Goal: Information Seeking & Learning: Learn about a topic

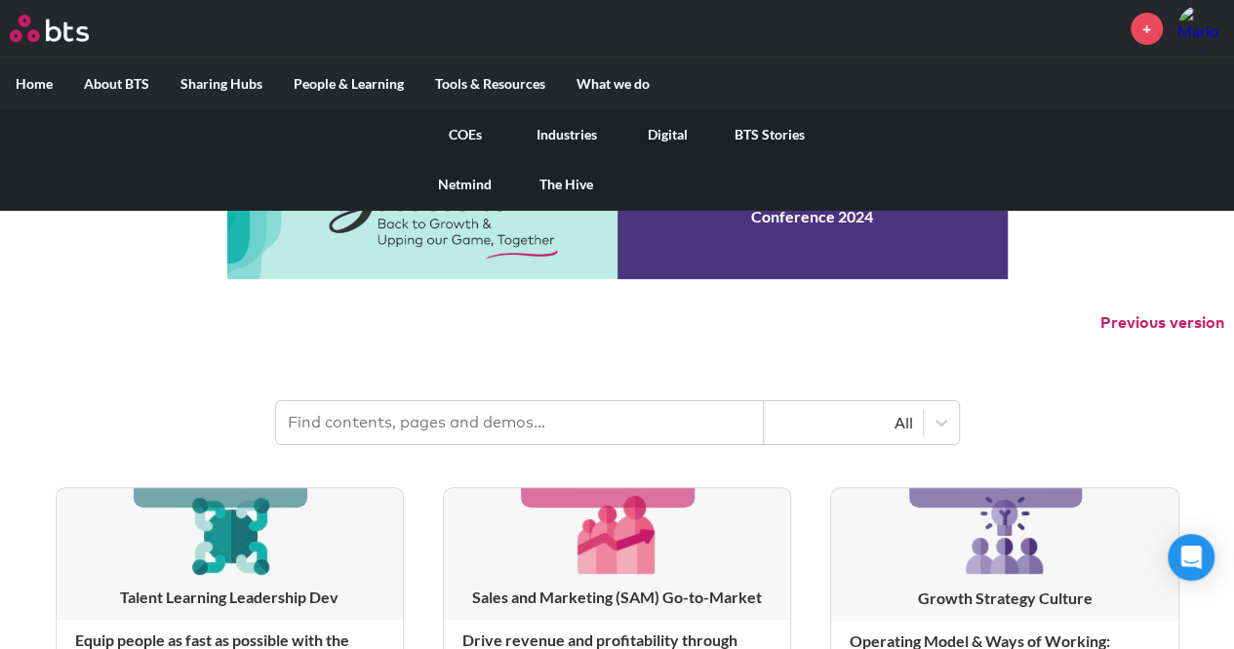
click at [579, 128] on link "Industries" at bounding box center [566, 134] width 101 height 51
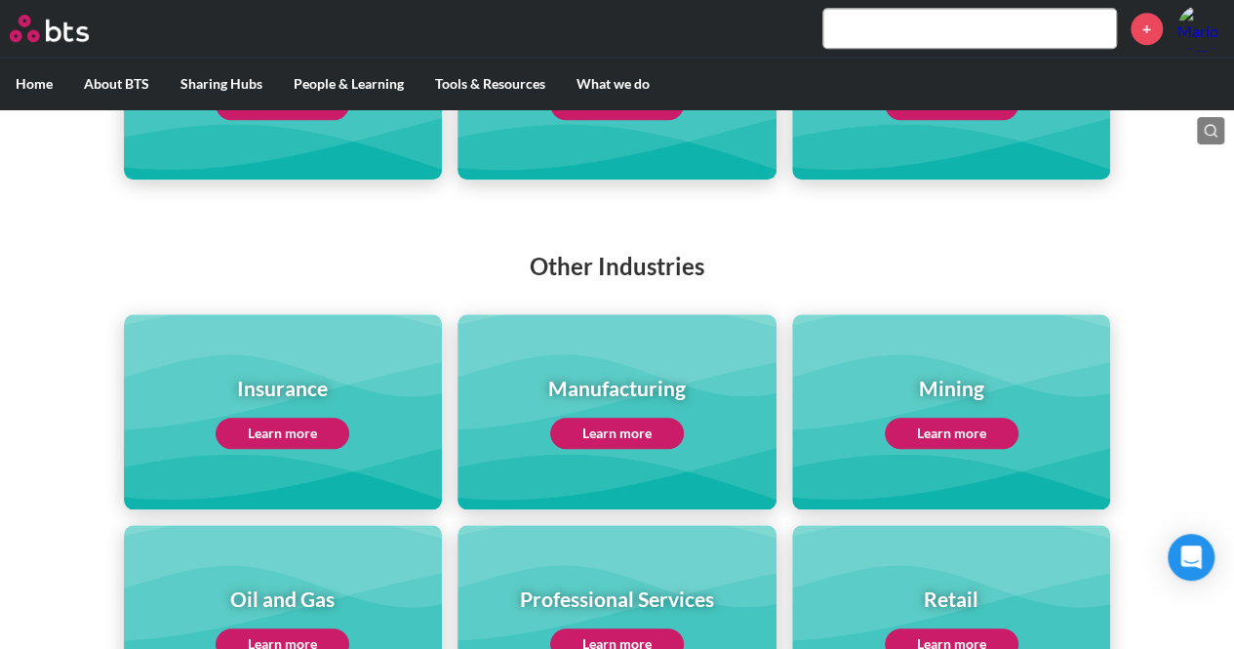
scroll to position [683, 0]
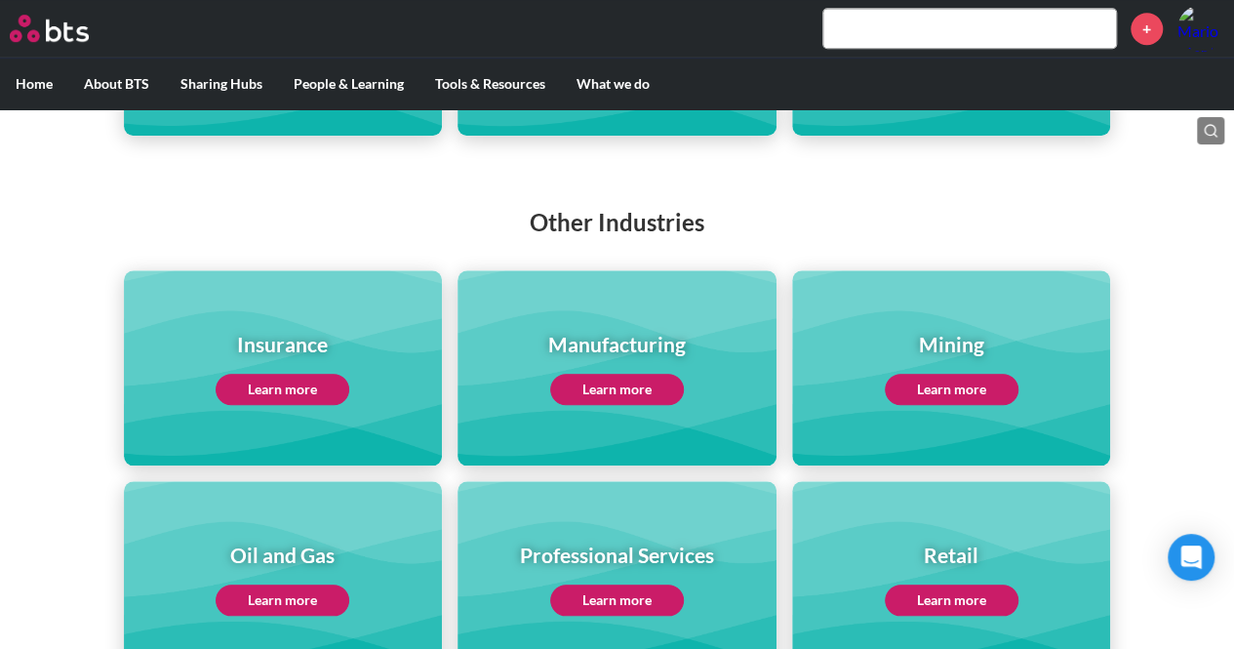
click at [271, 383] on link "Learn more" at bounding box center [283, 389] width 134 height 31
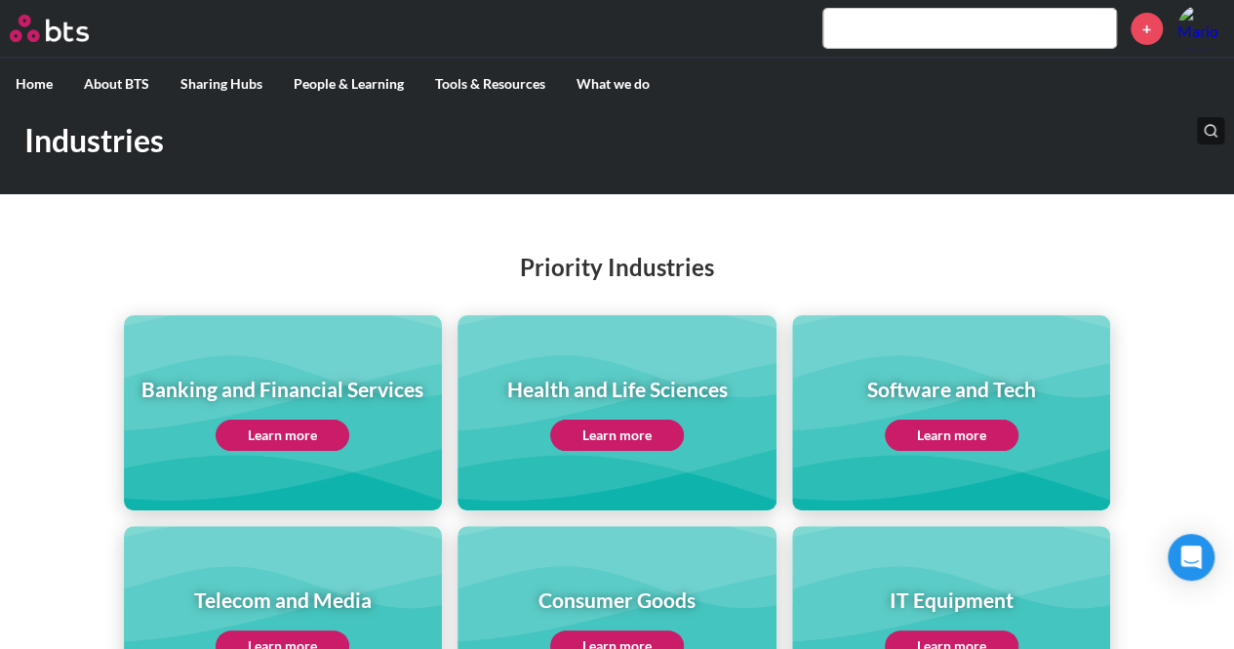
scroll to position [0, 0]
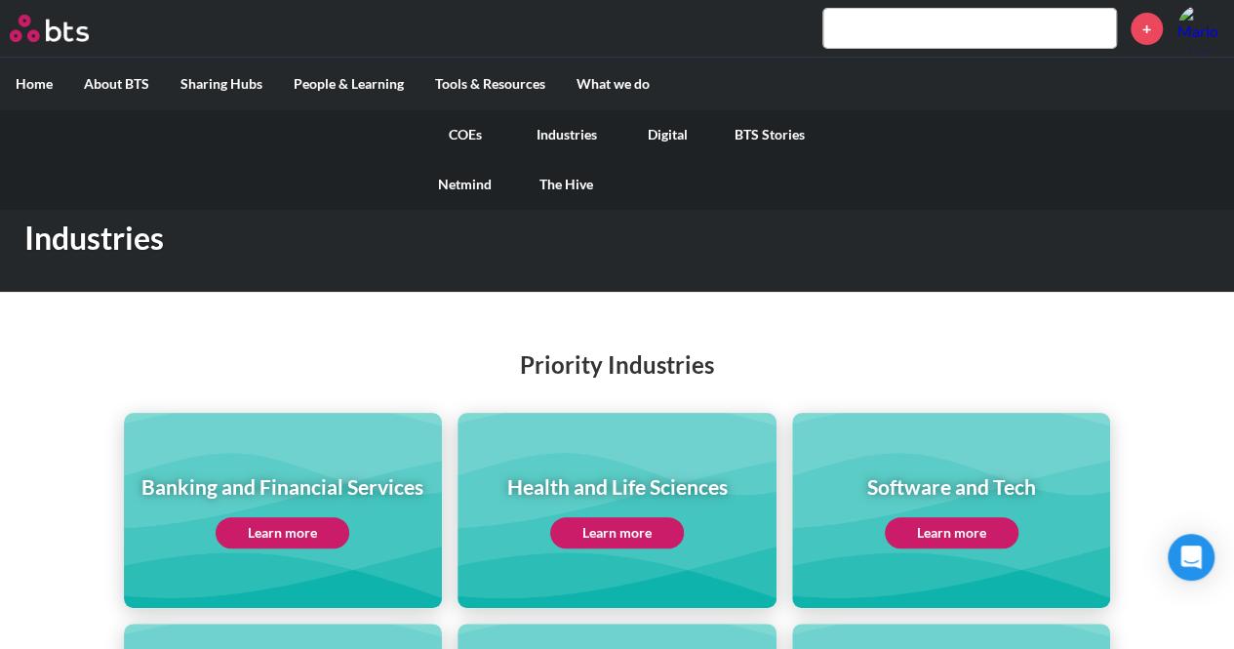
click at [472, 138] on link "COEs" at bounding box center [465, 134] width 101 height 51
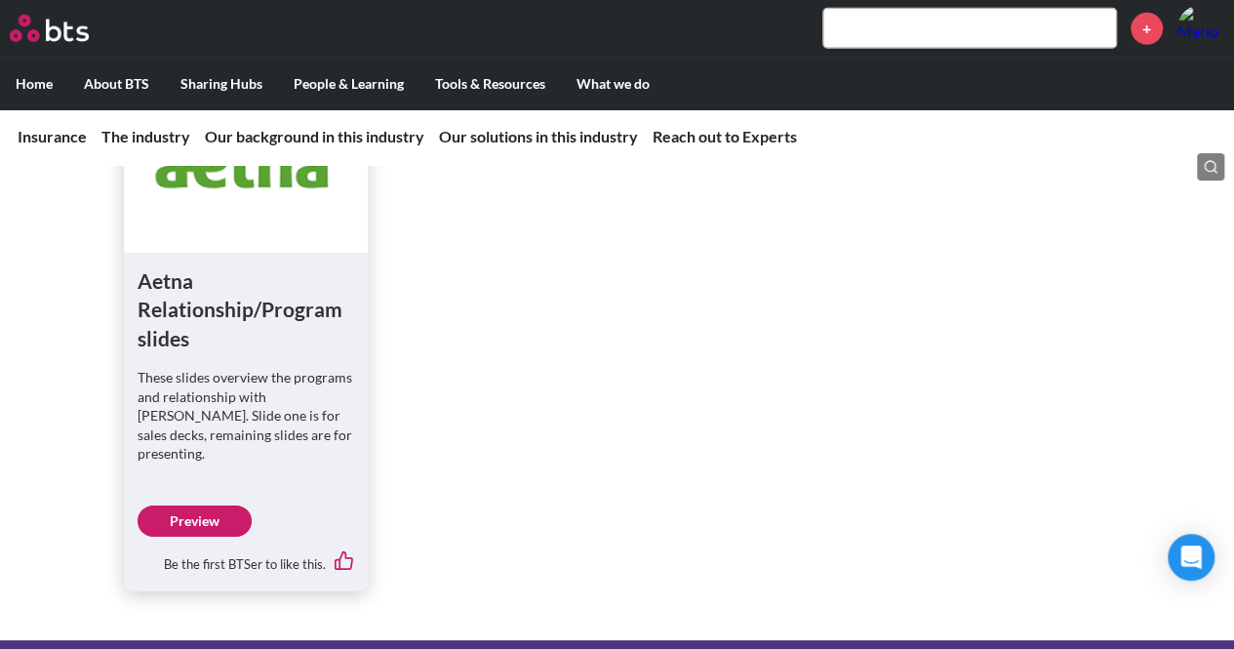
scroll to position [6634, 0]
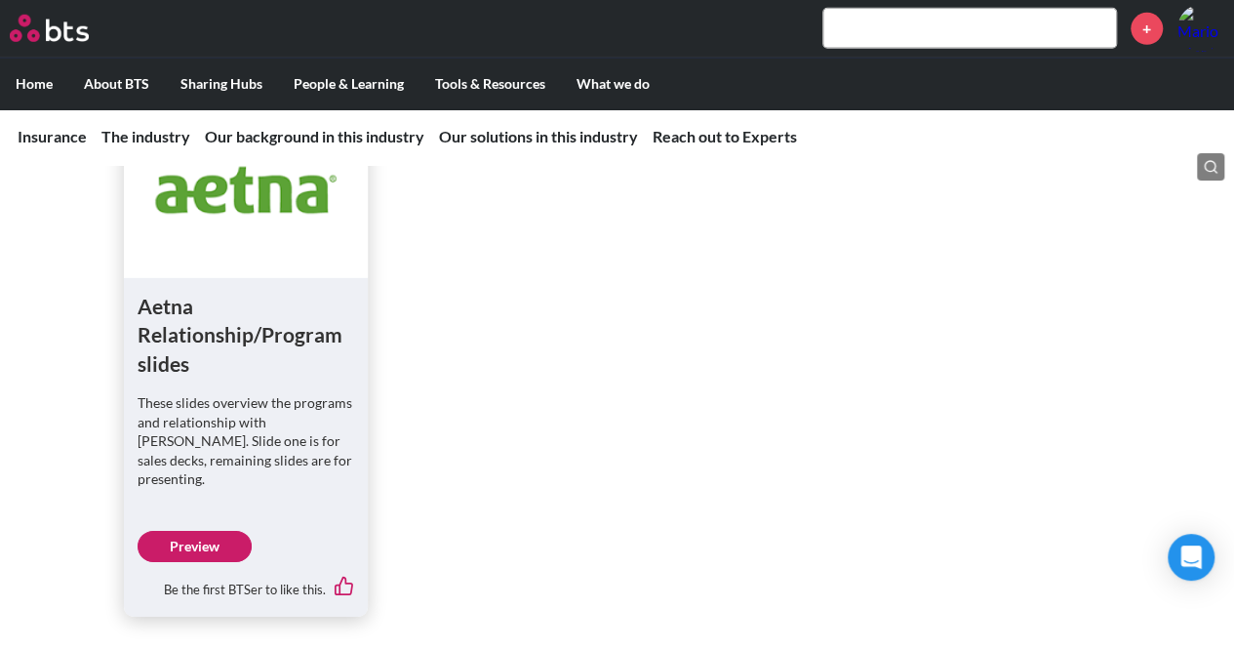
click at [205, 531] on link "Preview" at bounding box center [195, 546] width 114 height 31
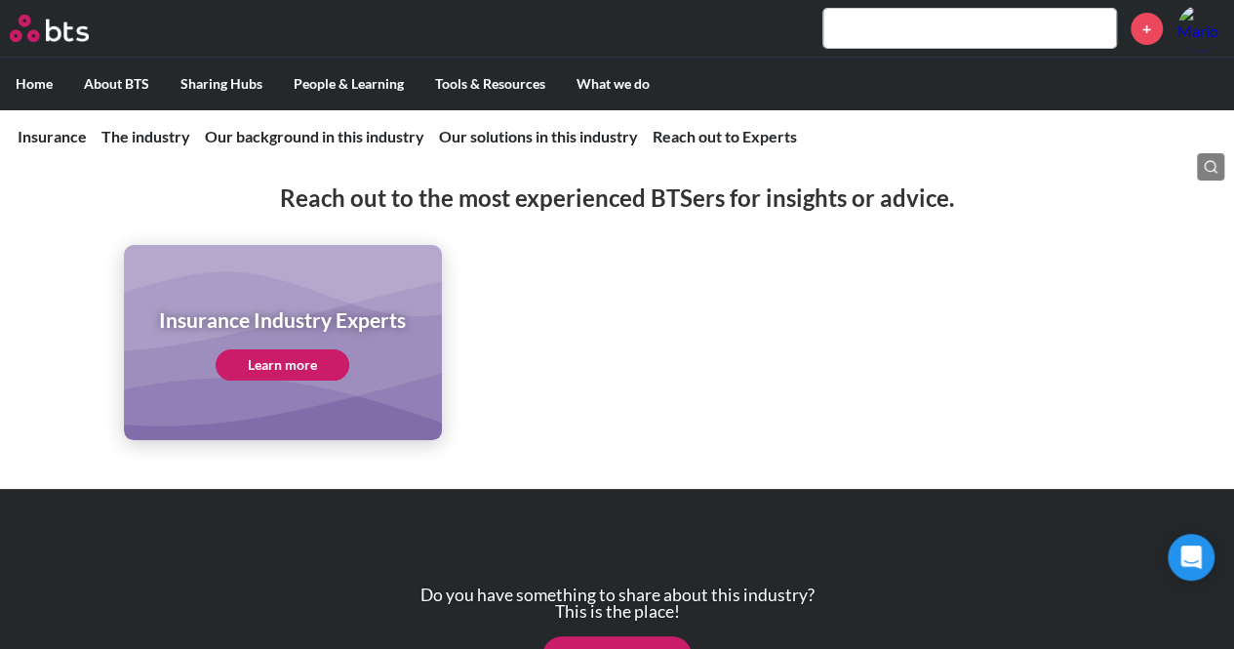
scroll to position [7317, 0]
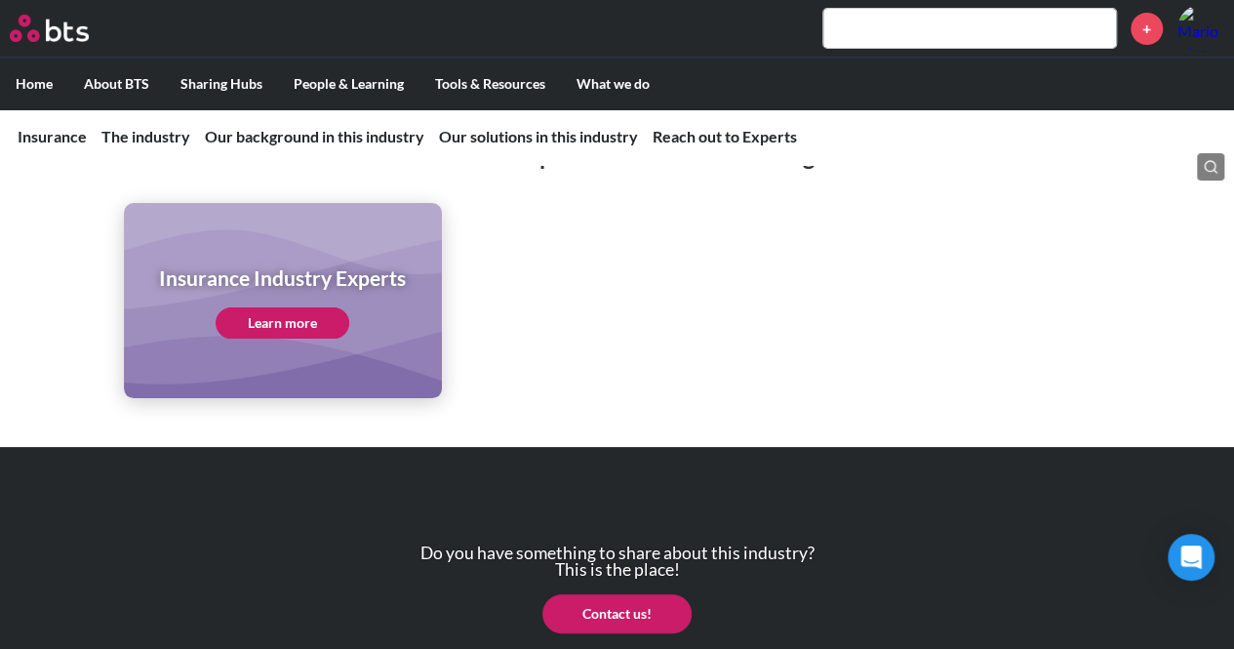
click at [265, 307] on link "Learn more" at bounding box center [283, 322] width 134 height 31
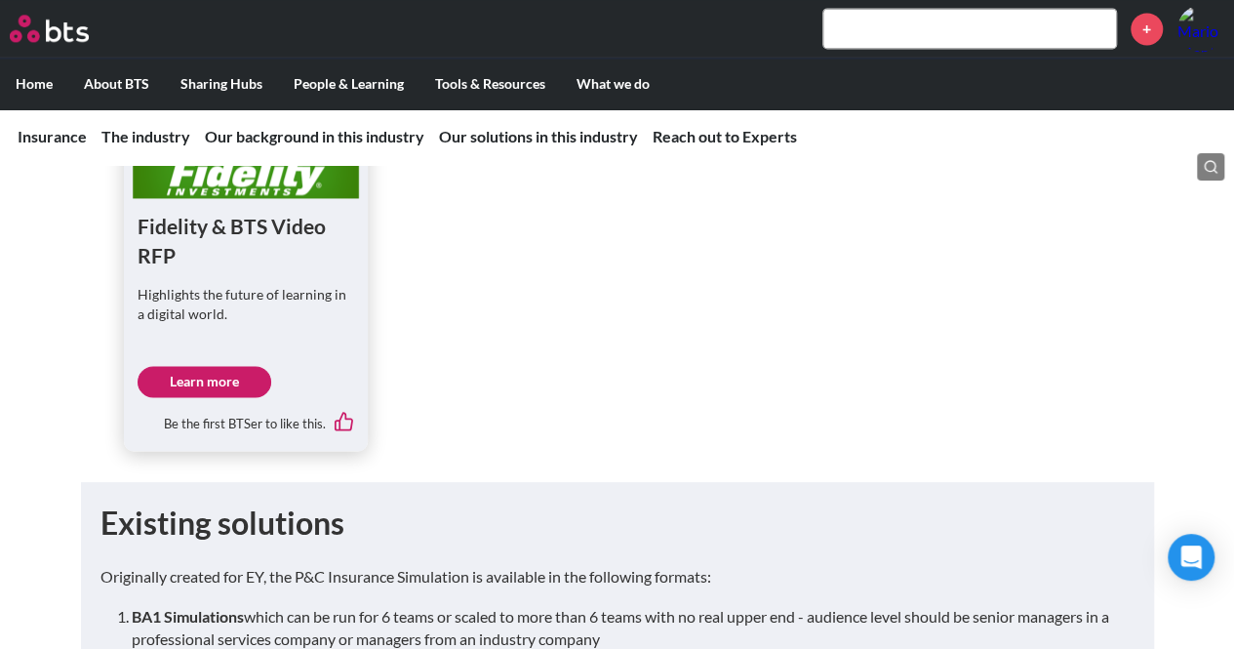
scroll to position [4878, 0]
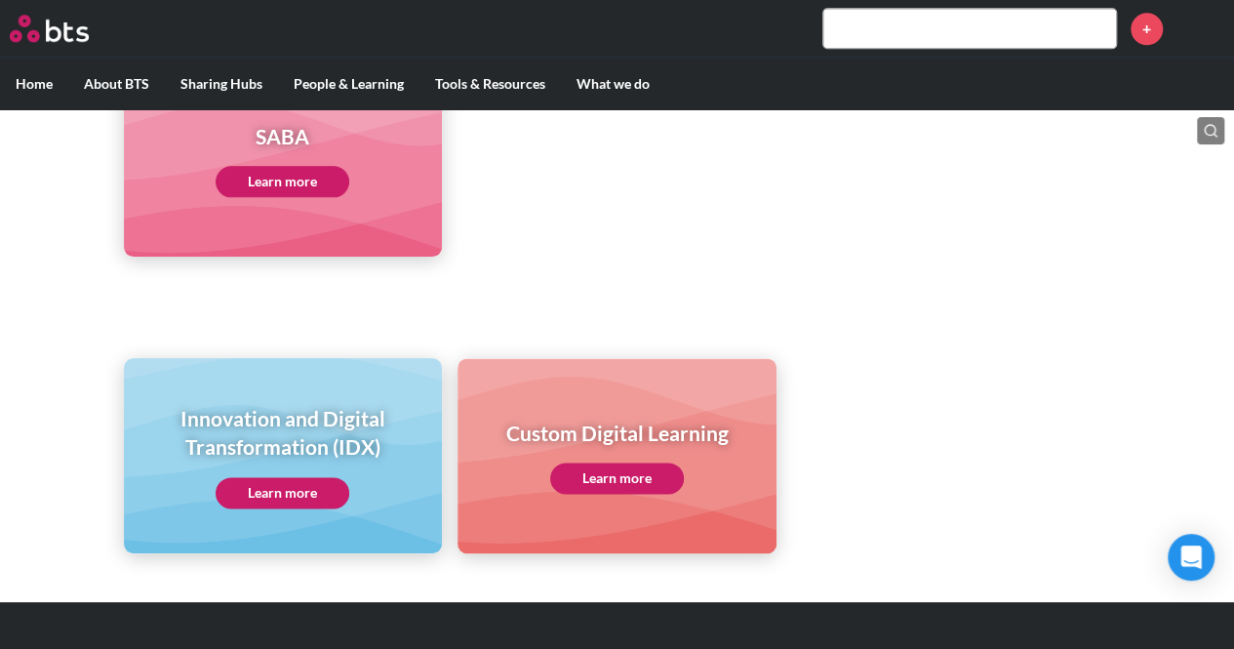
scroll to position [1141, 0]
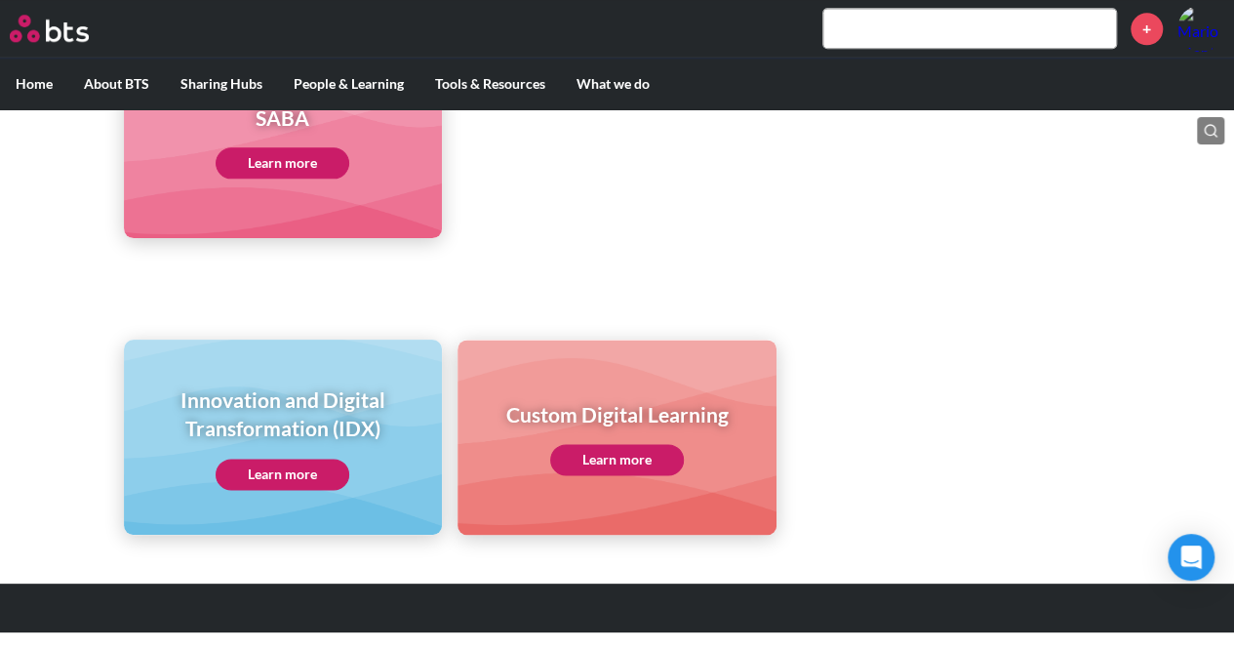
click at [274, 161] on link "Learn more" at bounding box center [283, 162] width 134 height 31
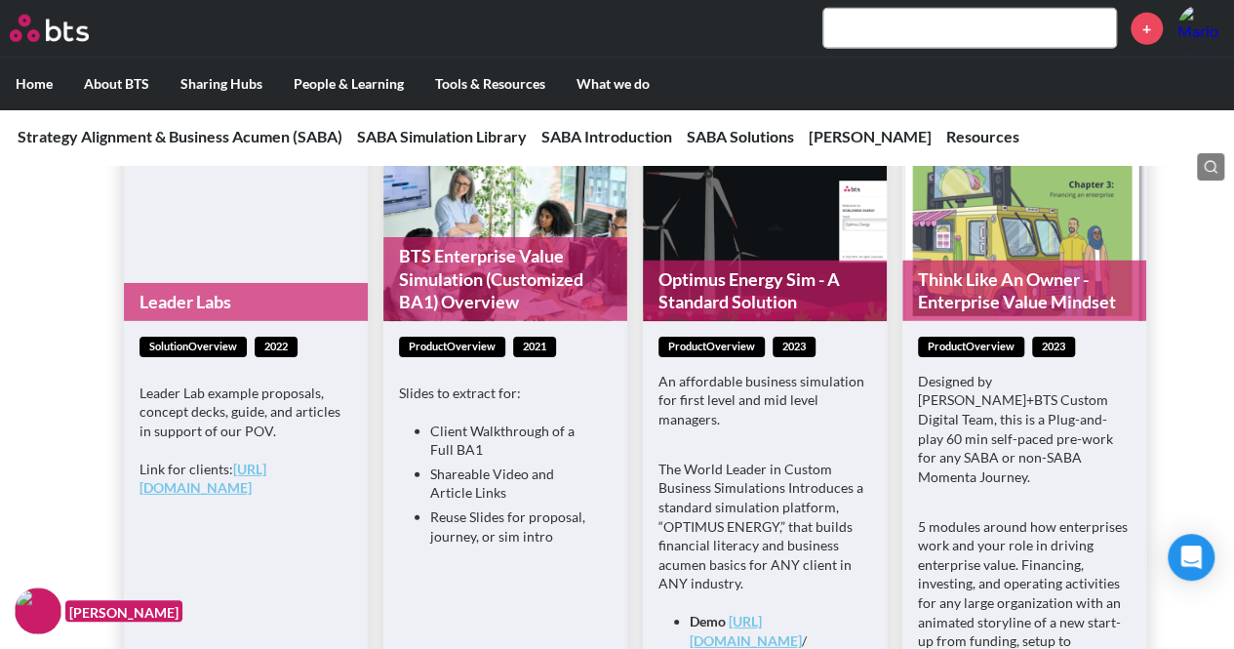
scroll to position [2634, 0]
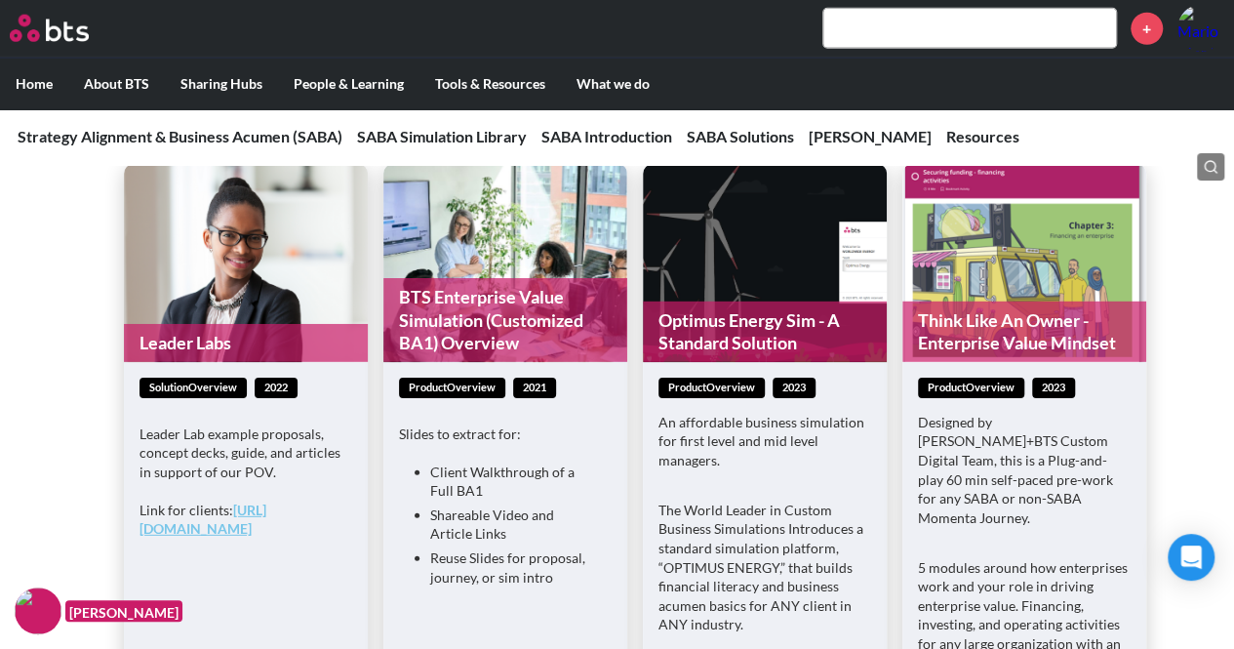
click at [477, 299] on link "BTS Enterprise Value Simulation (Customized BA1) Overview" at bounding box center [505, 320] width 244 height 84
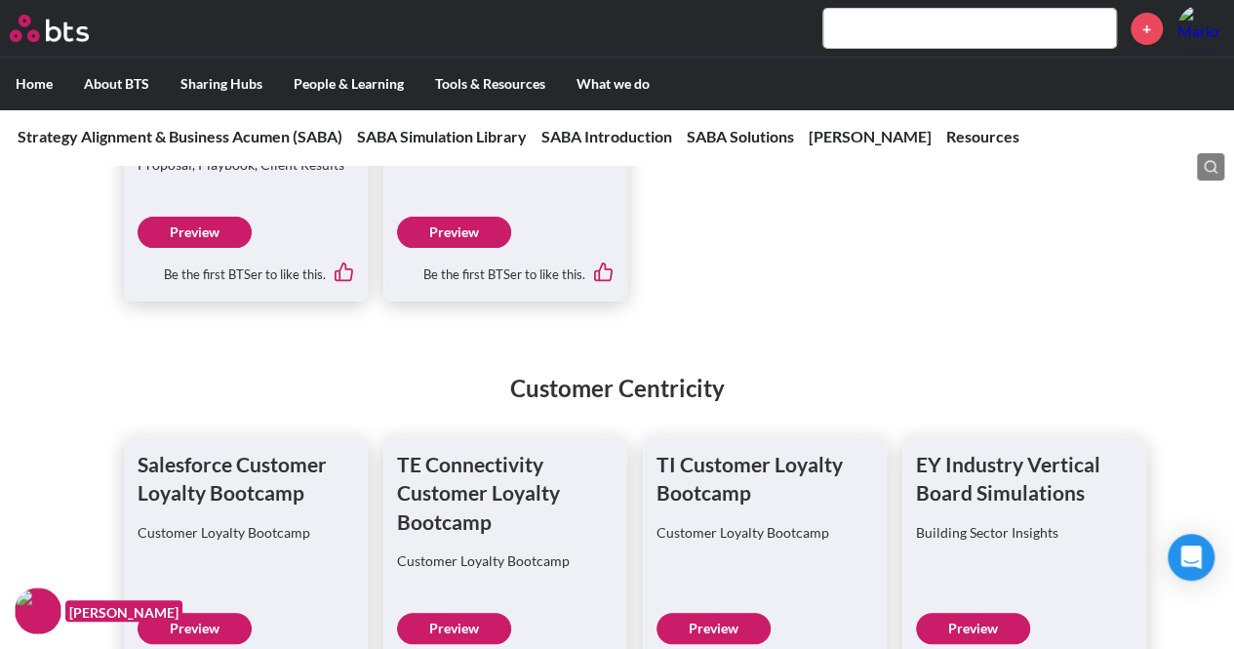
scroll to position [7610, 0]
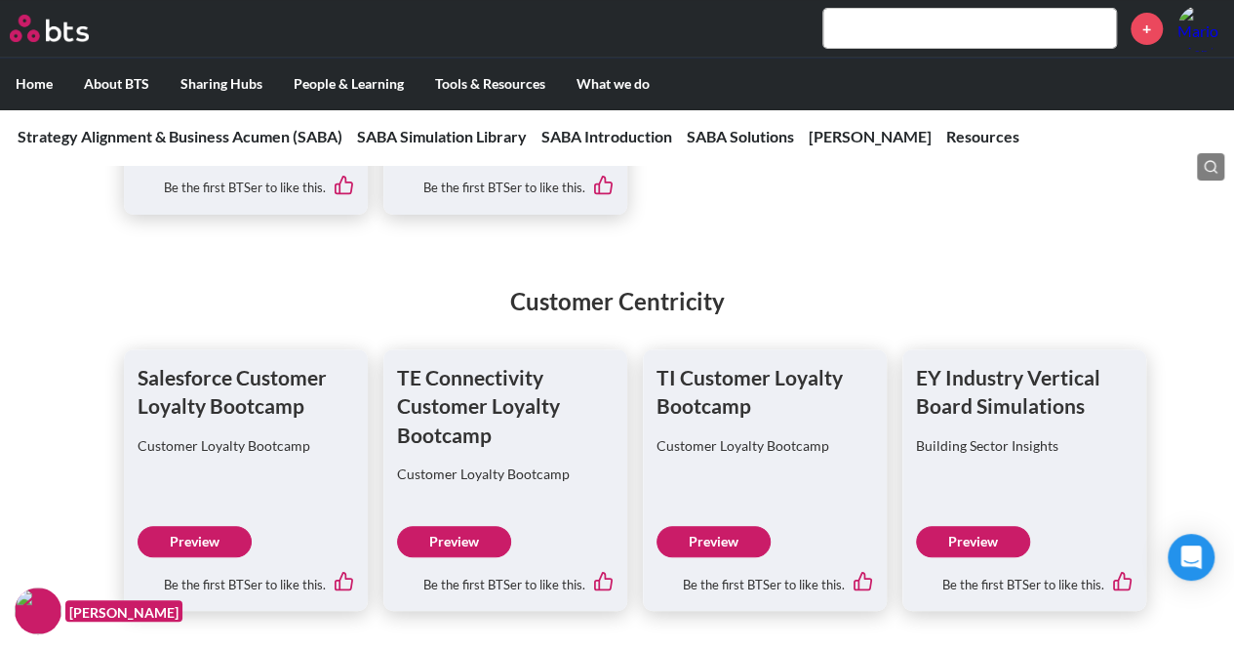
click at [935, 543] on link "Preview" at bounding box center [973, 541] width 114 height 31
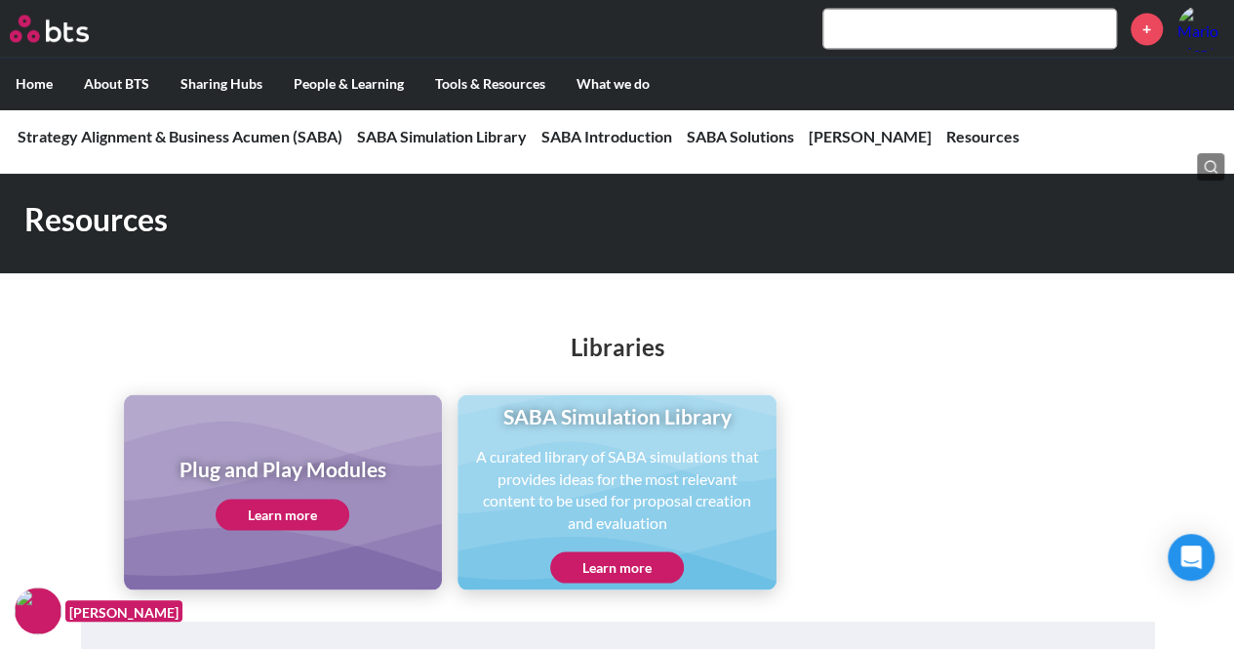
scroll to position [5293, 0]
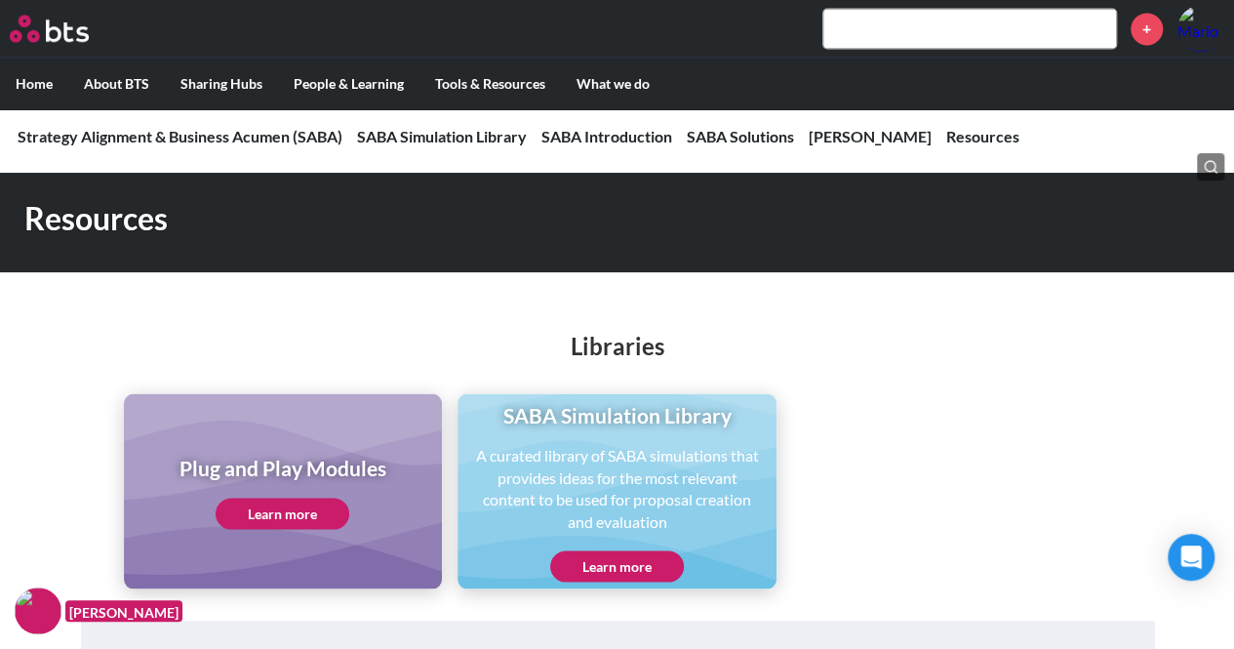
click at [587, 567] on link "Learn more" at bounding box center [617, 565] width 134 height 31
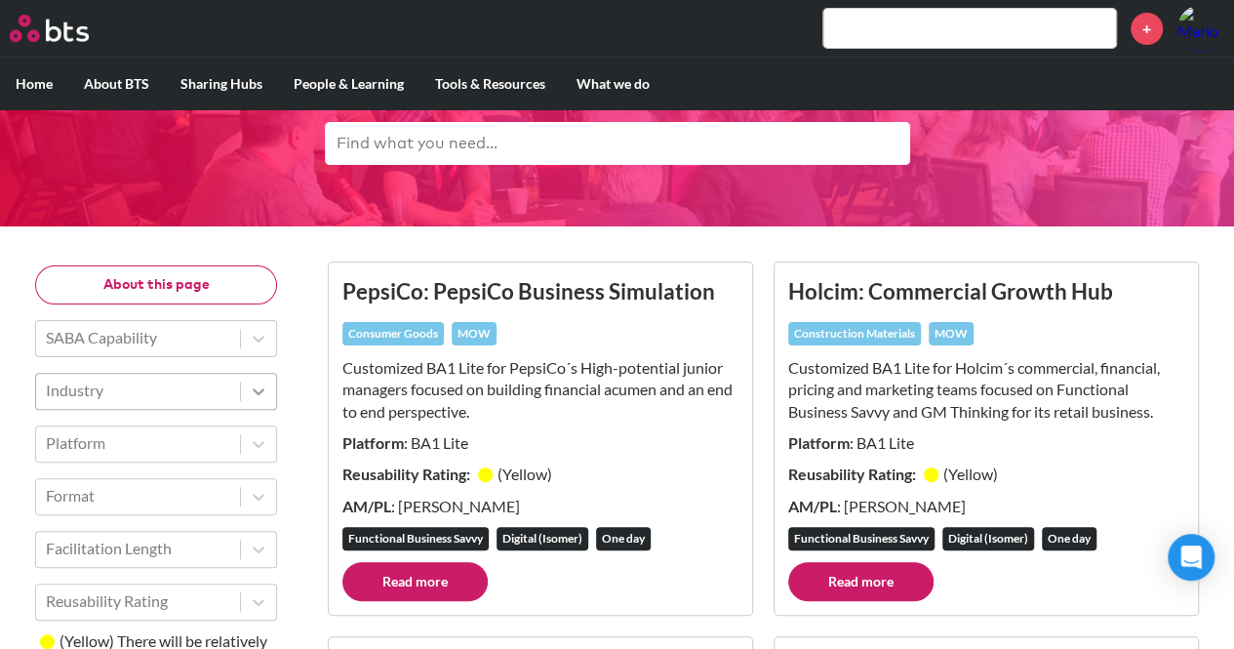
click at [257, 395] on icon at bounding box center [259, 391] width 20 height 20
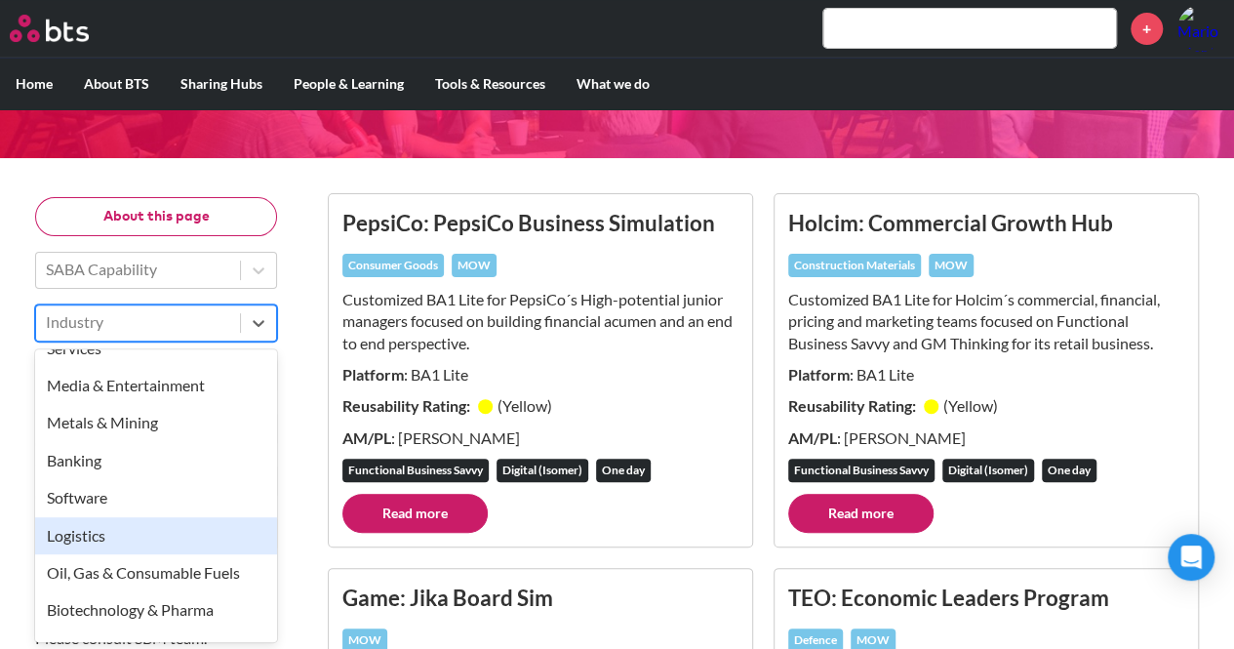
scroll to position [390, 0]
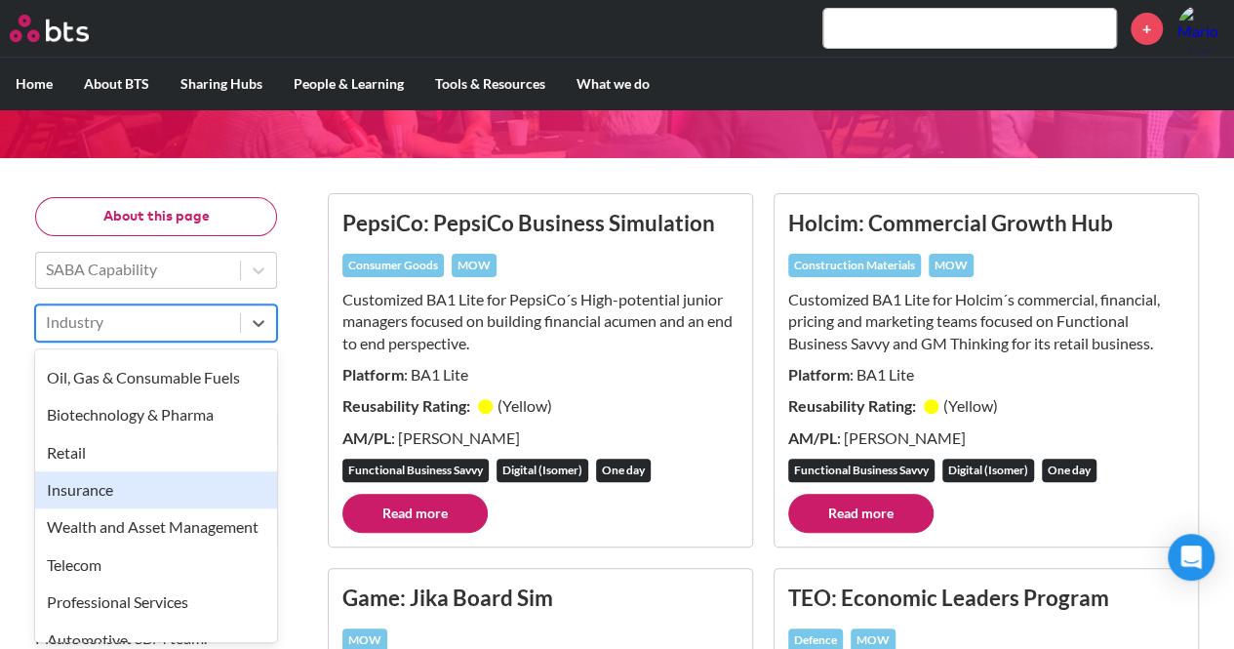
click at [143, 485] on div "Insurance" at bounding box center [156, 489] width 242 height 37
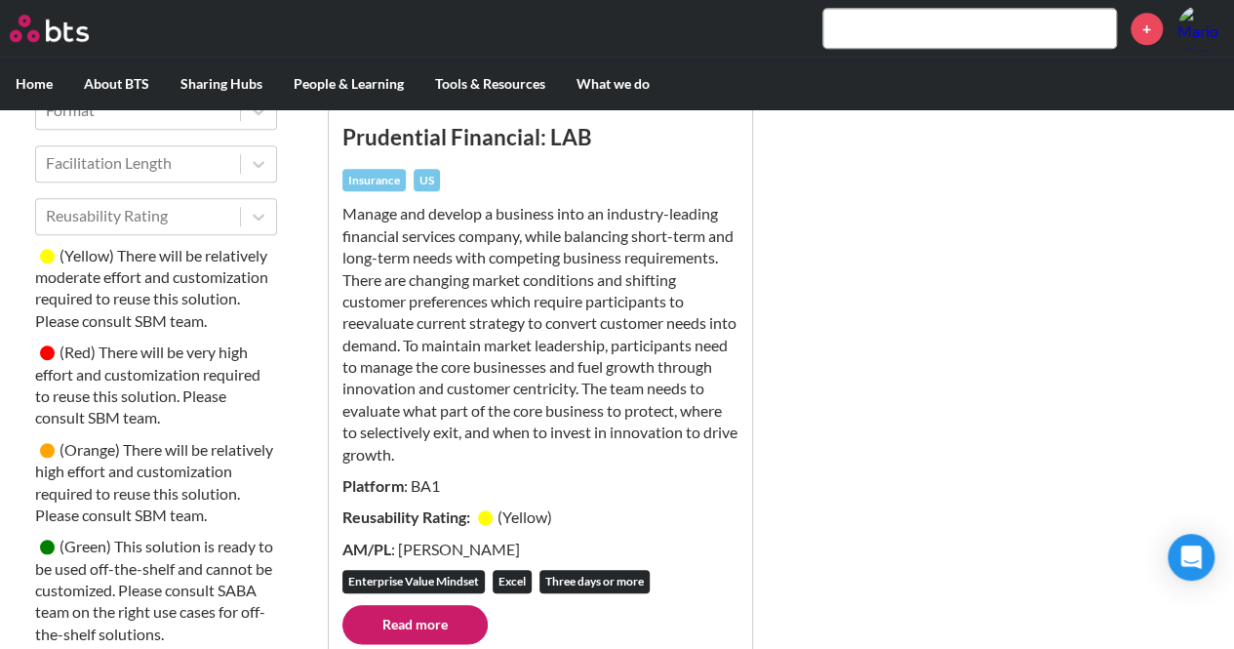
scroll to position [808, 0]
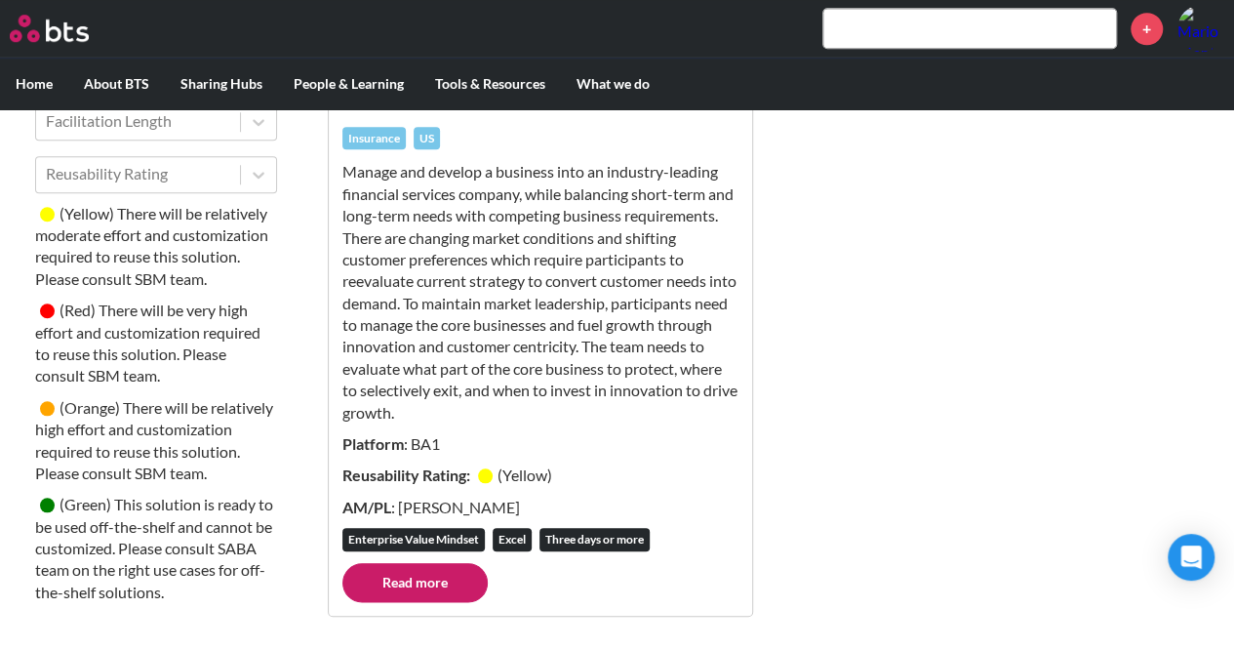
click at [451, 582] on link "Read more" at bounding box center [414, 582] width 145 height 39
